Goal: Transaction & Acquisition: Download file/media

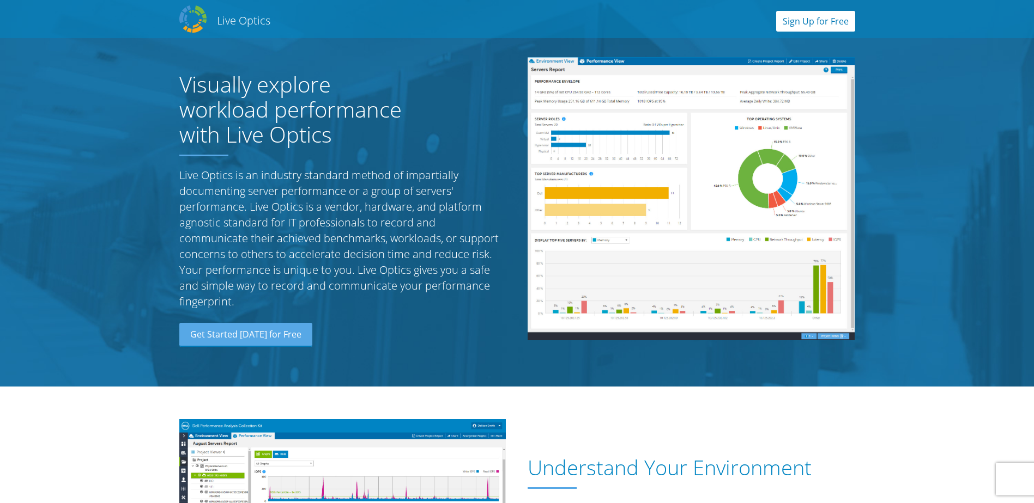
click at [828, 19] on link "Sign Up for Free" at bounding box center [815, 21] width 79 height 21
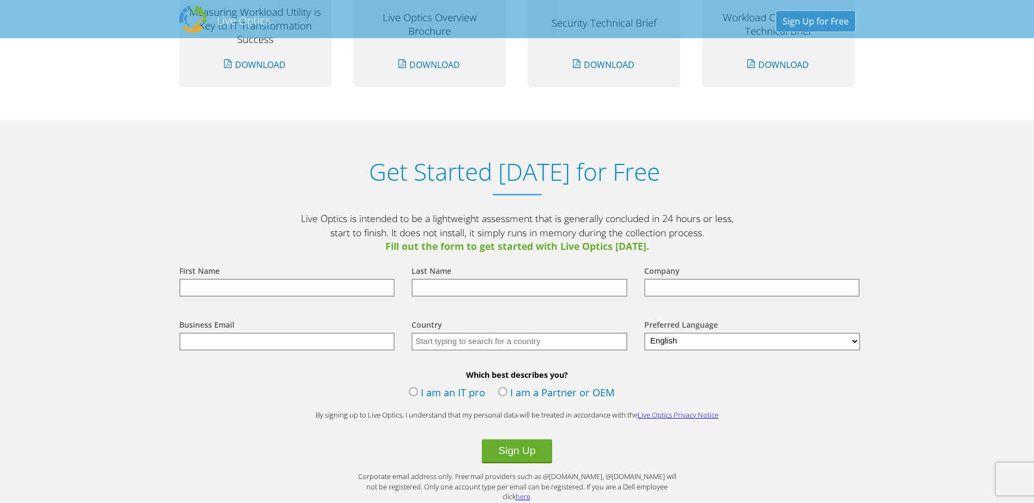
scroll to position [1136, 0]
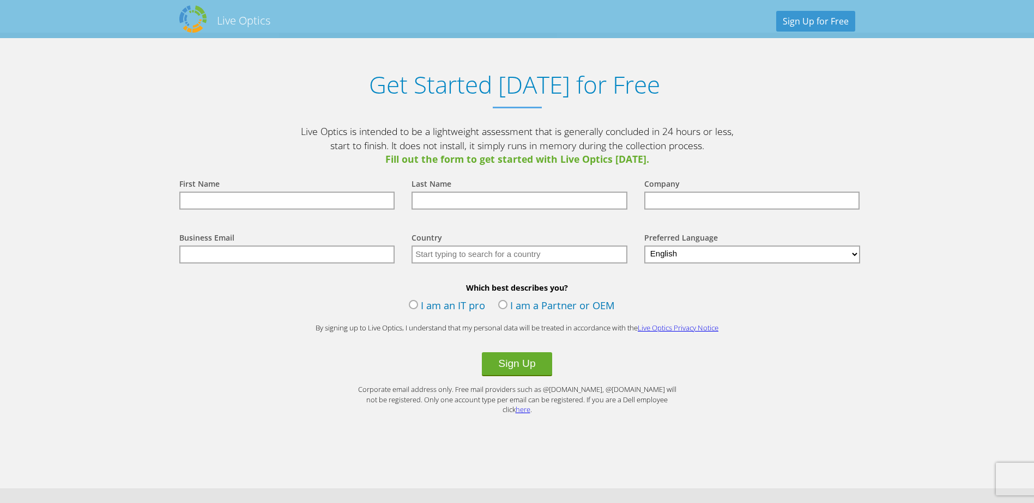
click at [387, 207] on input "text" at bounding box center [287, 201] width 216 height 18
type input "n"
type input "野中"
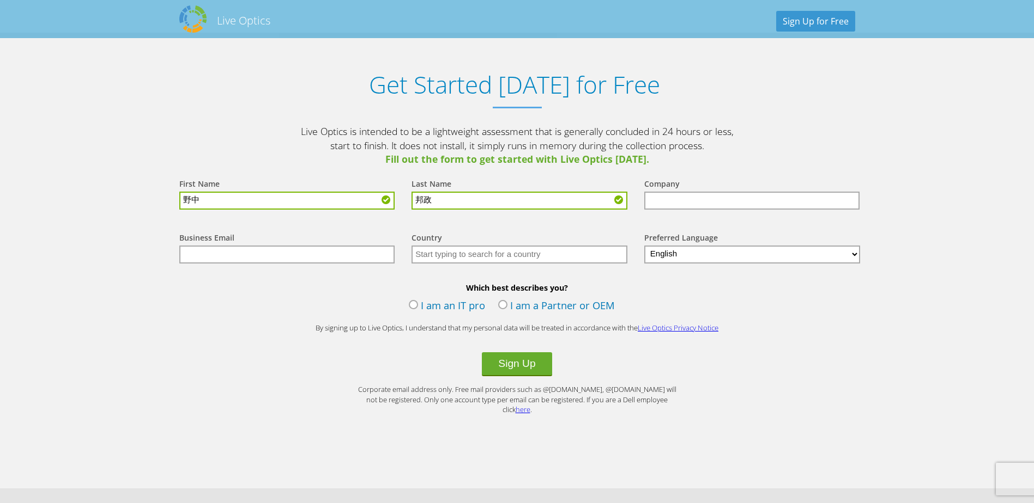
type input "邦政"
type input "日本ビジネスシステムズ株式会社"
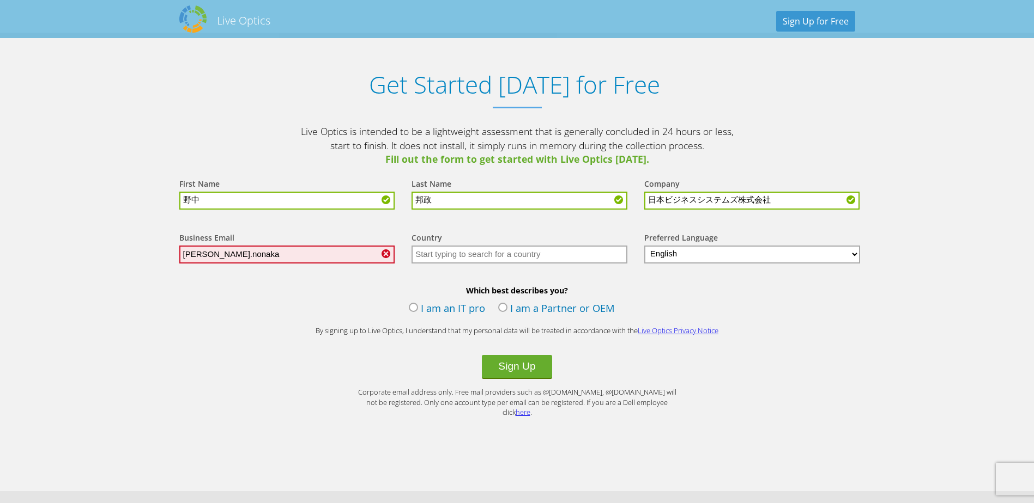
type input "[EMAIL_ADDRESS][DOMAIN_NAME]"
type input "Japan"
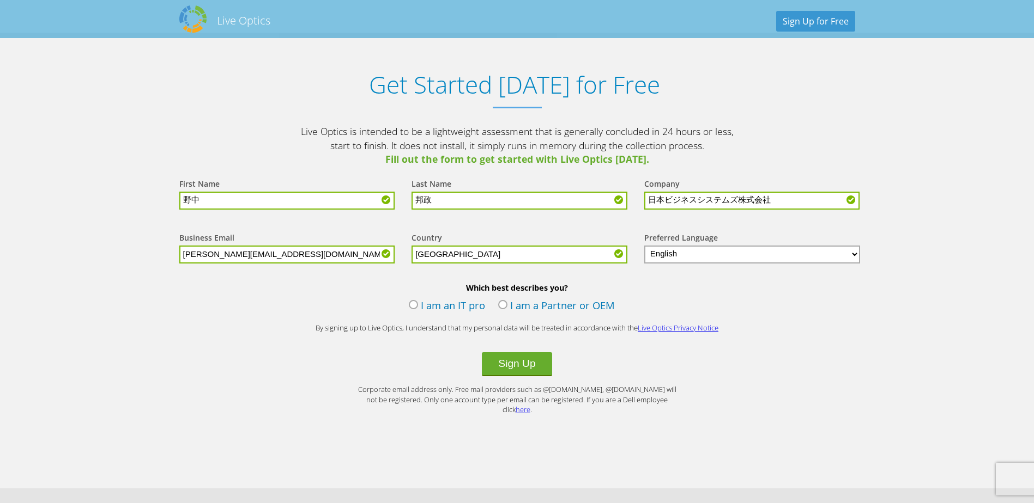
click at [839, 254] on select "English Deutsch Español Français Italiano Polski Português Русский 中文 日本語 한국어" at bounding box center [752, 255] width 216 height 18
select select "ja-JP"
click at [644, 247] on select "English Deutsch Español Français Italiano Polski Português Русский 中文 日本語 한국어" at bounding box center [752, 255] width 216 height 18
click at [409, 311] on label "I am an IT pro" at bounding box center [447, 307] width 76 height 16
click at [0, 0] on input "I am an IT pro" at bounding box center [0, 0] width 0 height 0
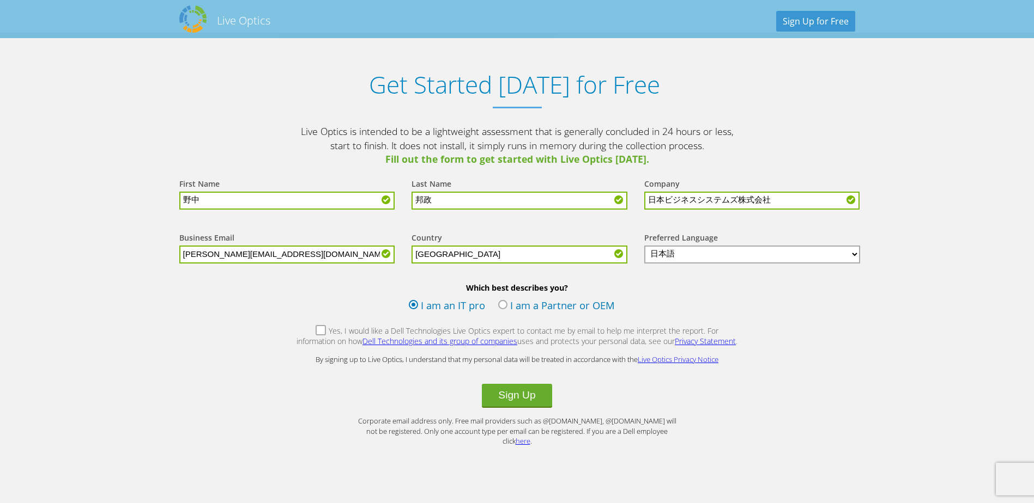
click at [299, 332] on label "Yes, I would like a Dell Technologies Live Optics expert to contact me by email…" at bounding box center [517, 337] width 442 height 23
click at [0, 0] on input "Yes, I would like a Dell Technologies Live Optics expert to contact me by email…" at bounding box center [0, 0] width 0 height 0
click at [519, 408] on button "Sign Up" at bounding box center [517, 396] width 70 height 24
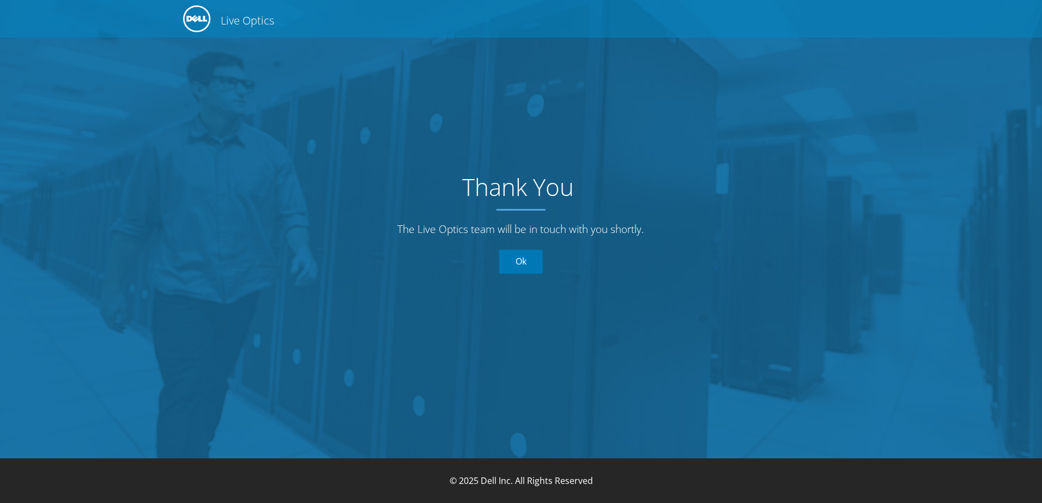
click at [520, 262] on link "Ok" at bounding box center [521, 262] width 44 height 24
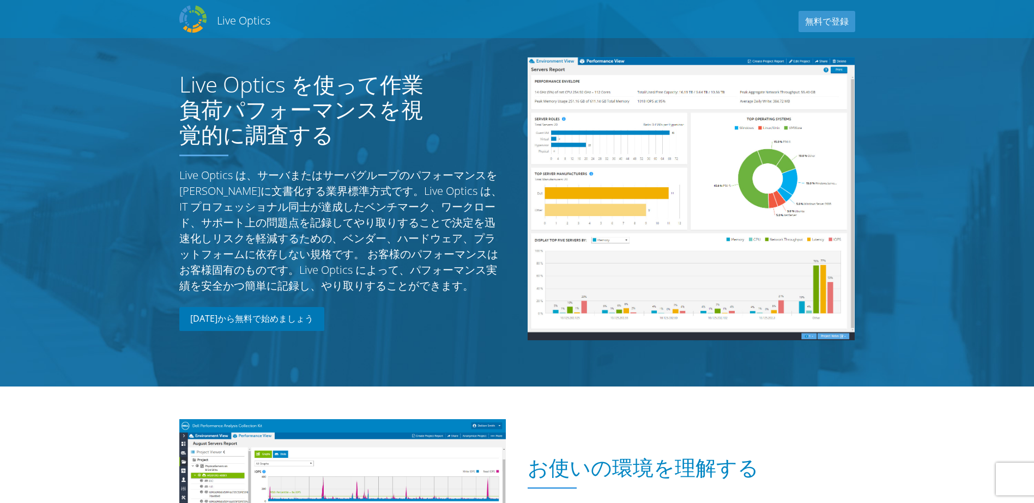
click at [228, 321] on link "今日から無料で始めましょう" at bounding box center [251, 319] width 145 height 24
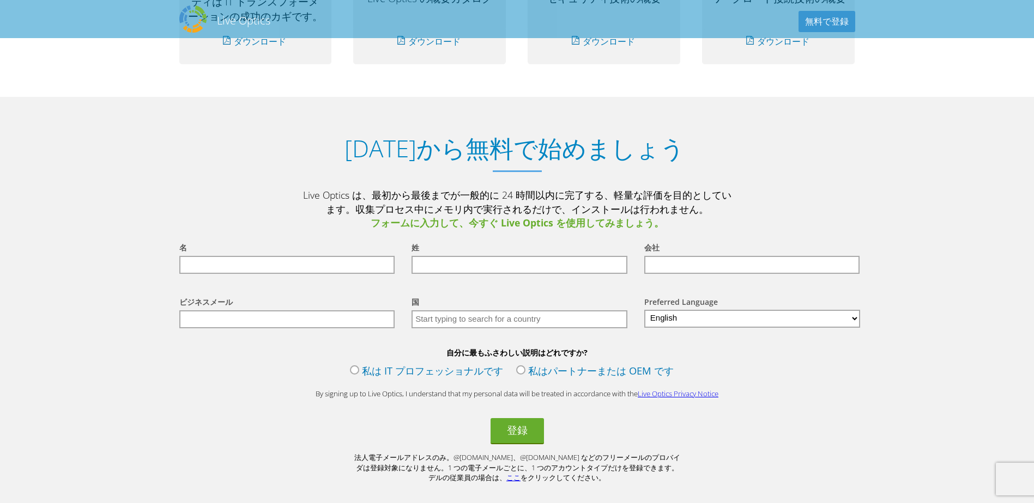
scroll to position [1113, 0]
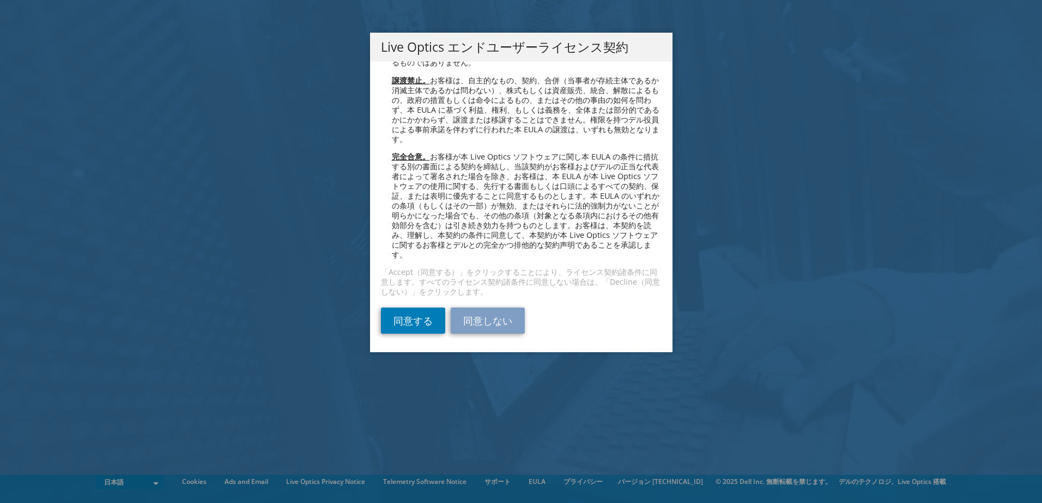
scroll to position [3983, 0]
click at [421, 318] on link "同意する" at bounding box center [413, 321] width 64 height 26
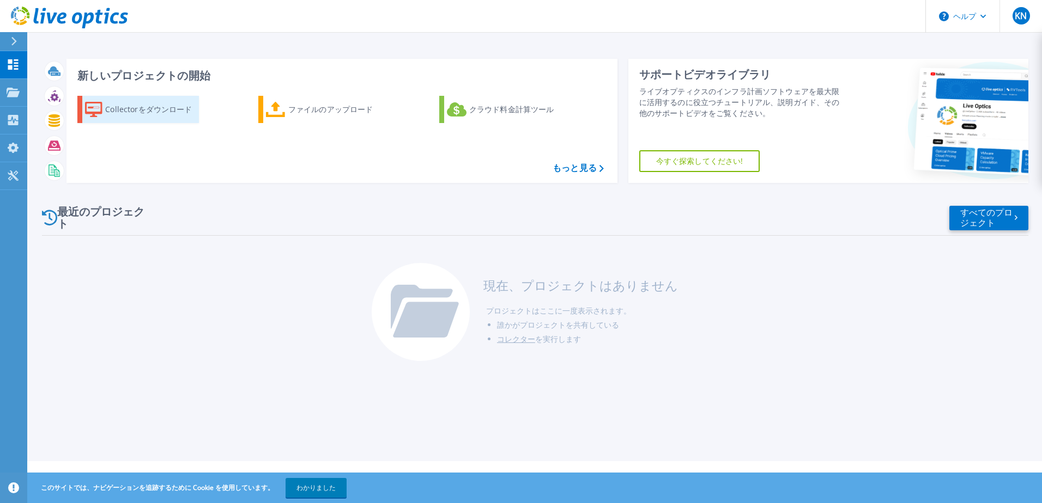
click at [152, 112] on div "Collectorをダウンロード" at bounding box center [148, 110] width 87 height 22
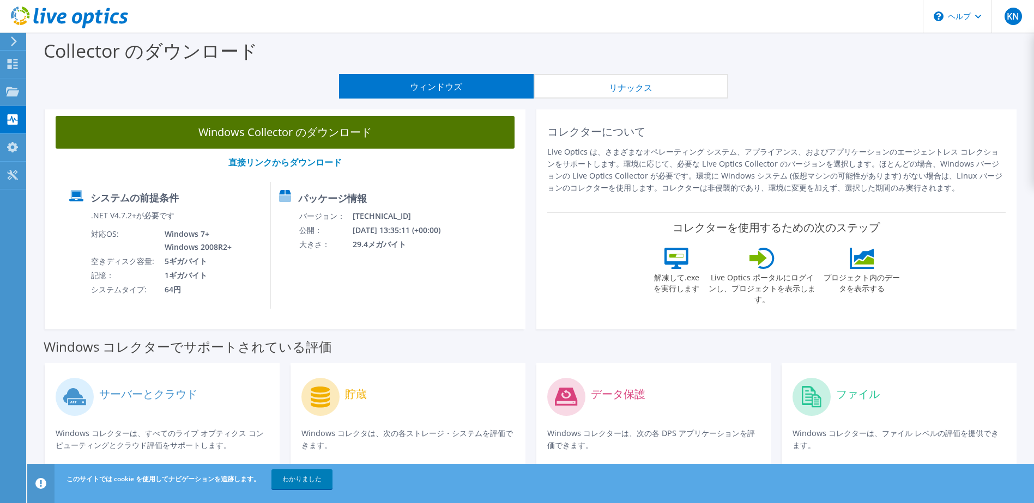
click at [296, 125] on link "Windows Collector のダウンロード" at bounding box center [285, 132] width 459 height 33
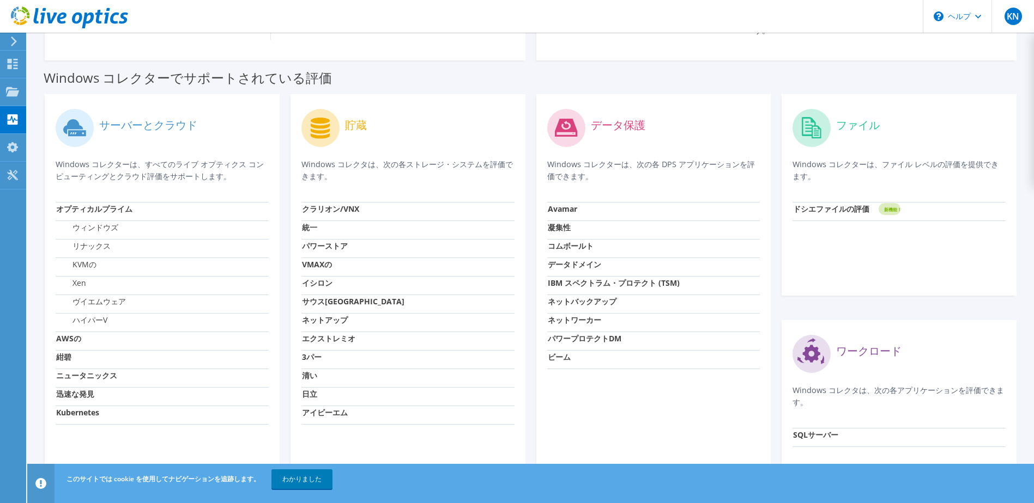
scroll to position [343, 0]
